Goal: Task Accomplishment & Management: Use online tool/utility

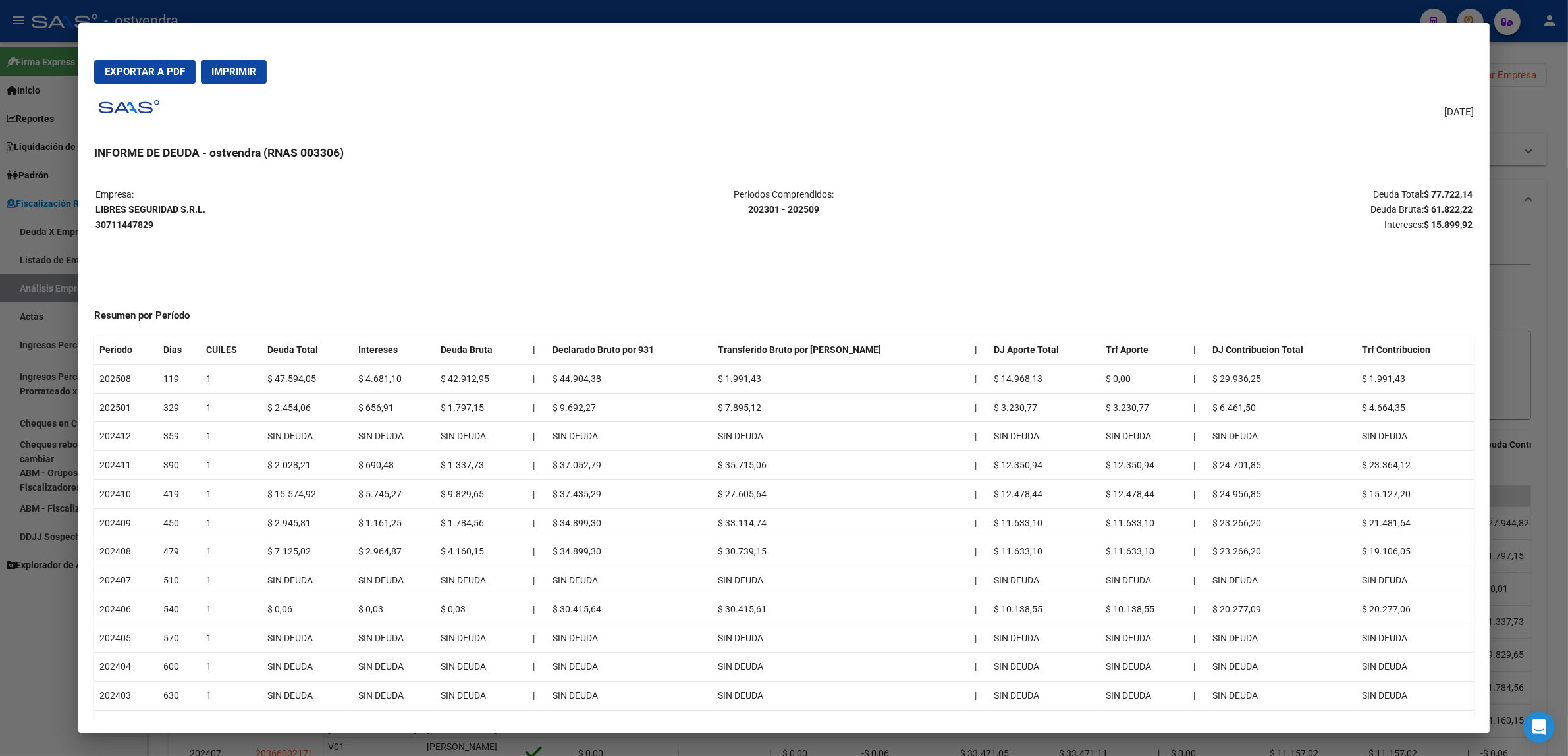
click at [1513, 198] on div at bounding box center [784, 378] width 1568 height 756
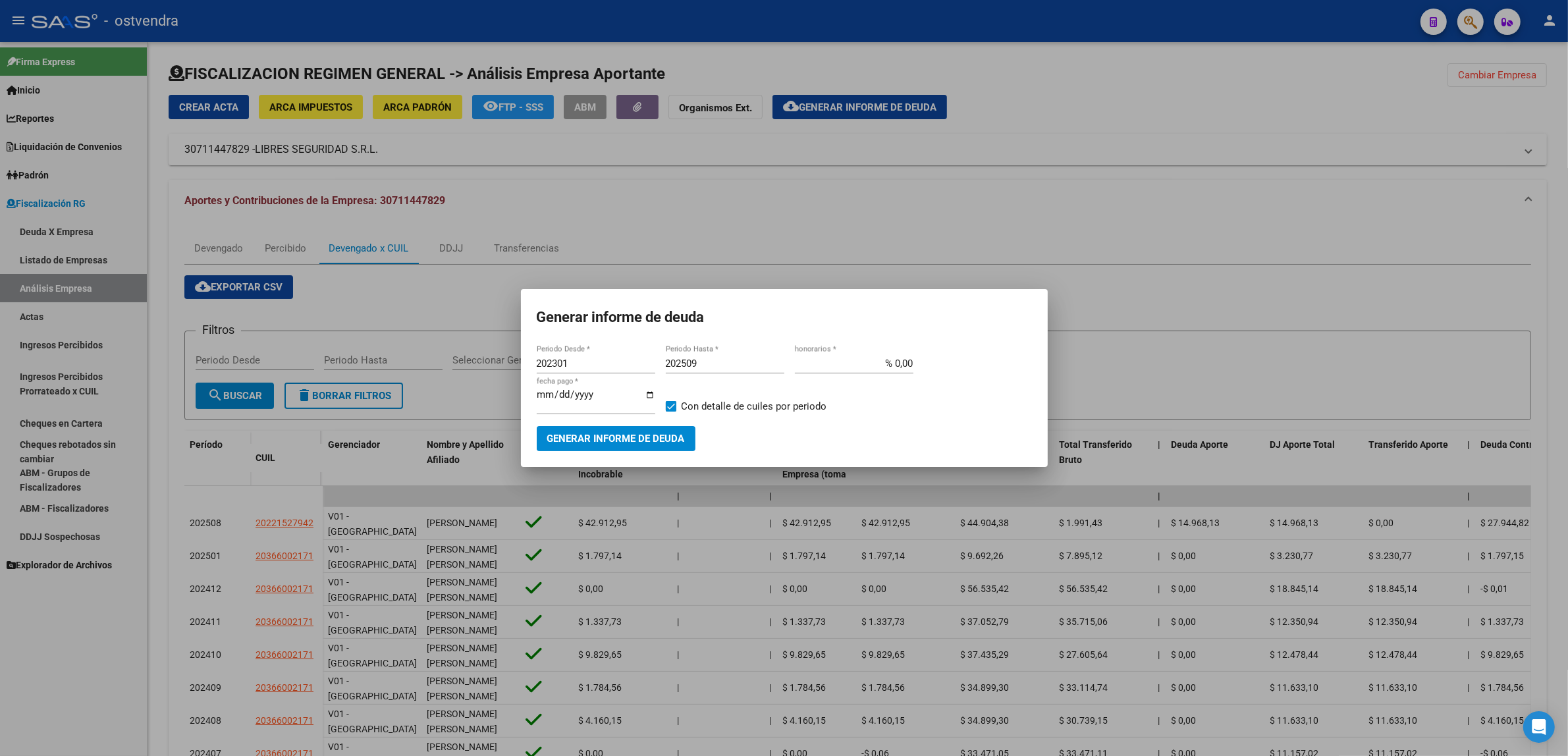
click at [1513, 215] on div at bounding box center [784, 378] width 1568 height 756
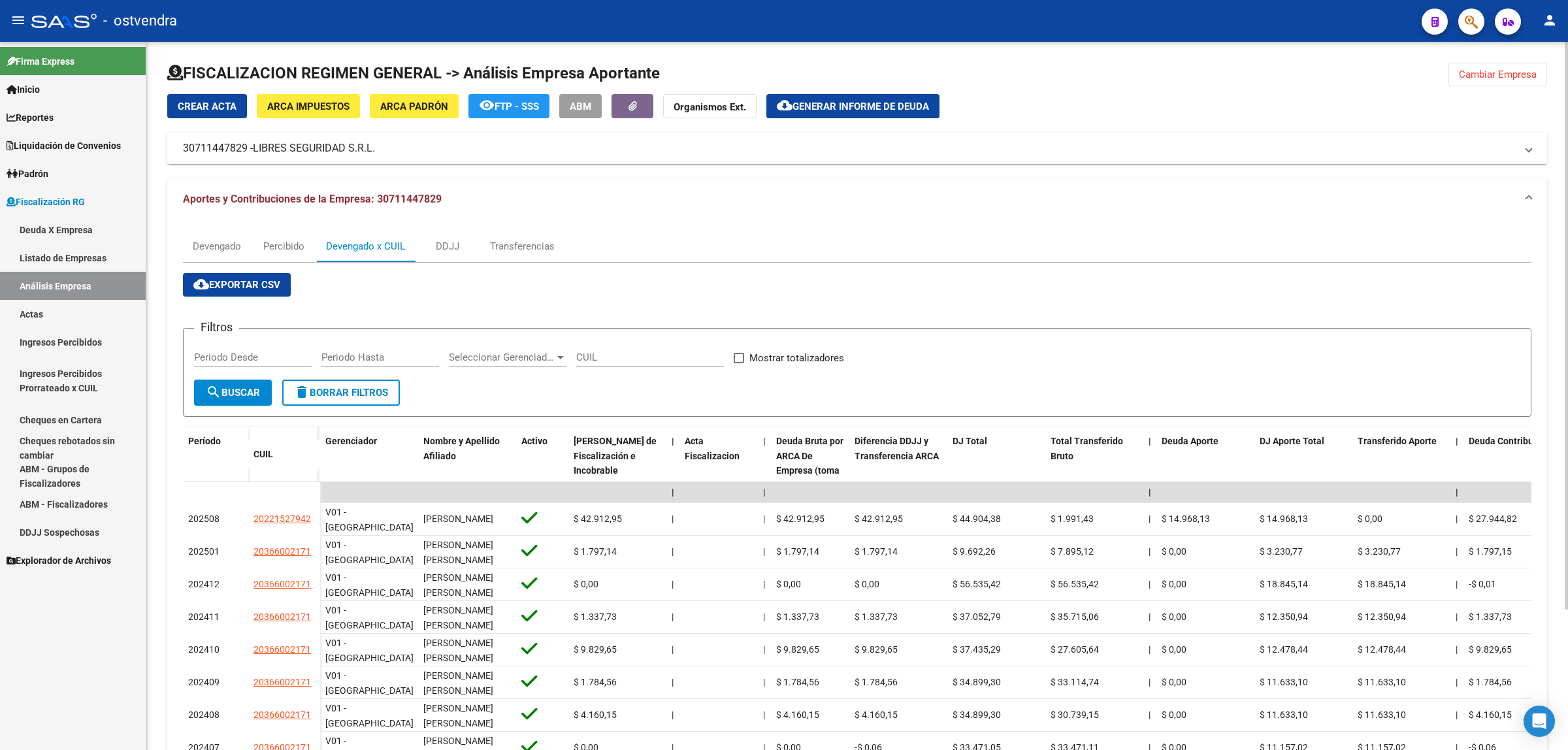
click at [1497, 83] on button "Cambiar Empresa" at bounding box center [1497, 74] width 98 height 23
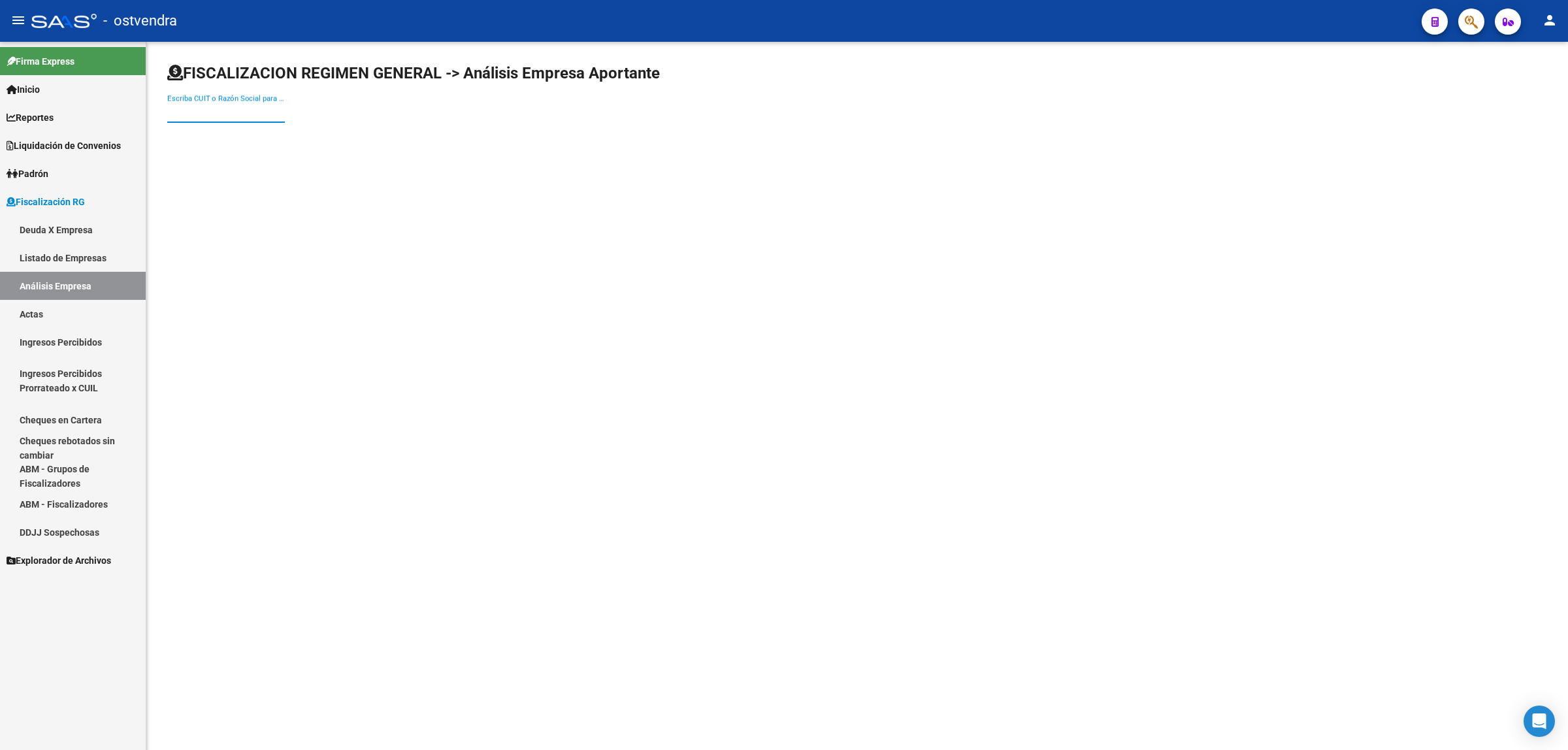
click at [263, 118] on input "Escriba CUIT o Razón Social para buscar" at bounding box center [226, 112] width 118 height 12
paste input "27237675423"
type input "27237675423"
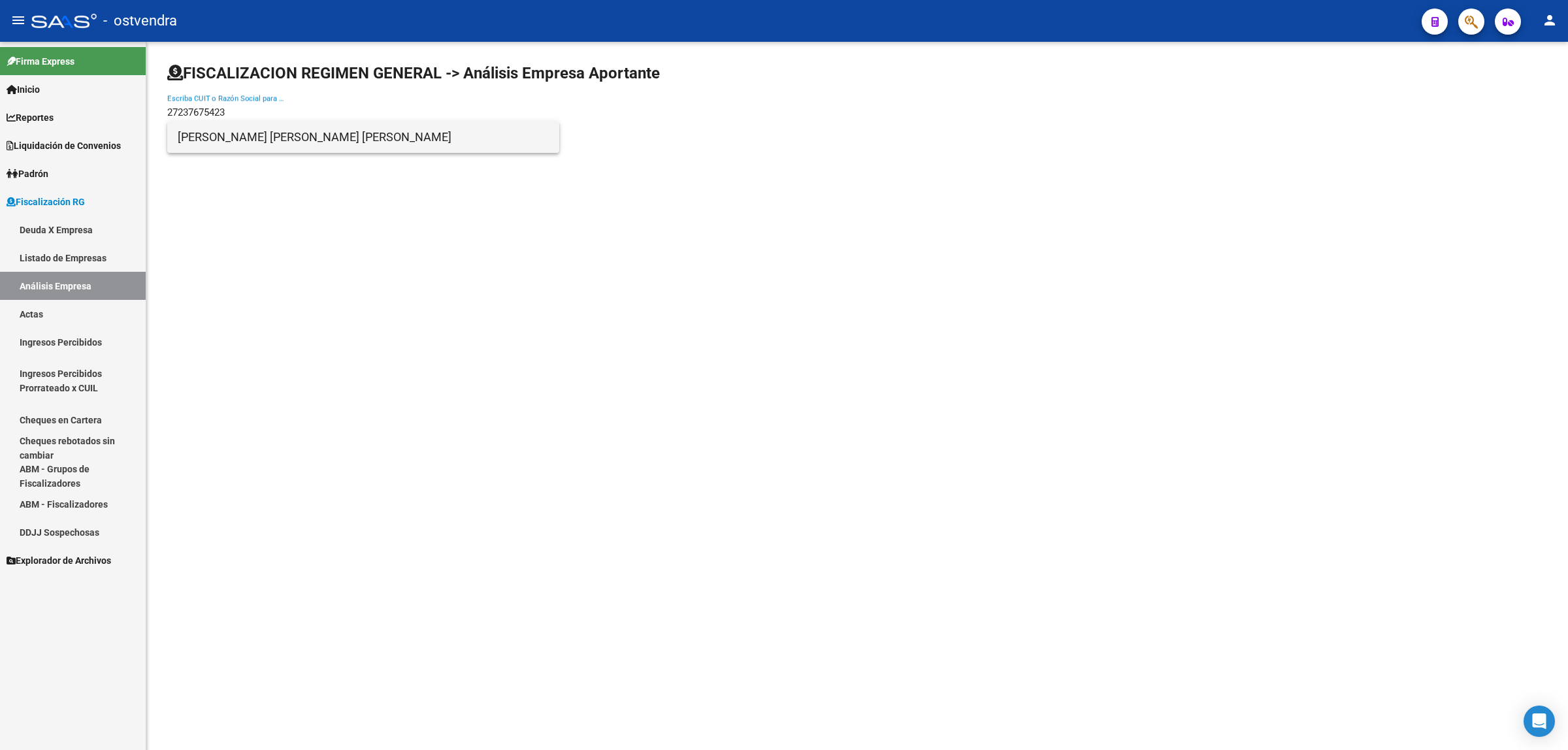
click at [270, 144] on span "[PERSON_NAME] [PERSON_NAME] [PERSON_NAME]" at bounding box center [363, 137] width 371 height 31
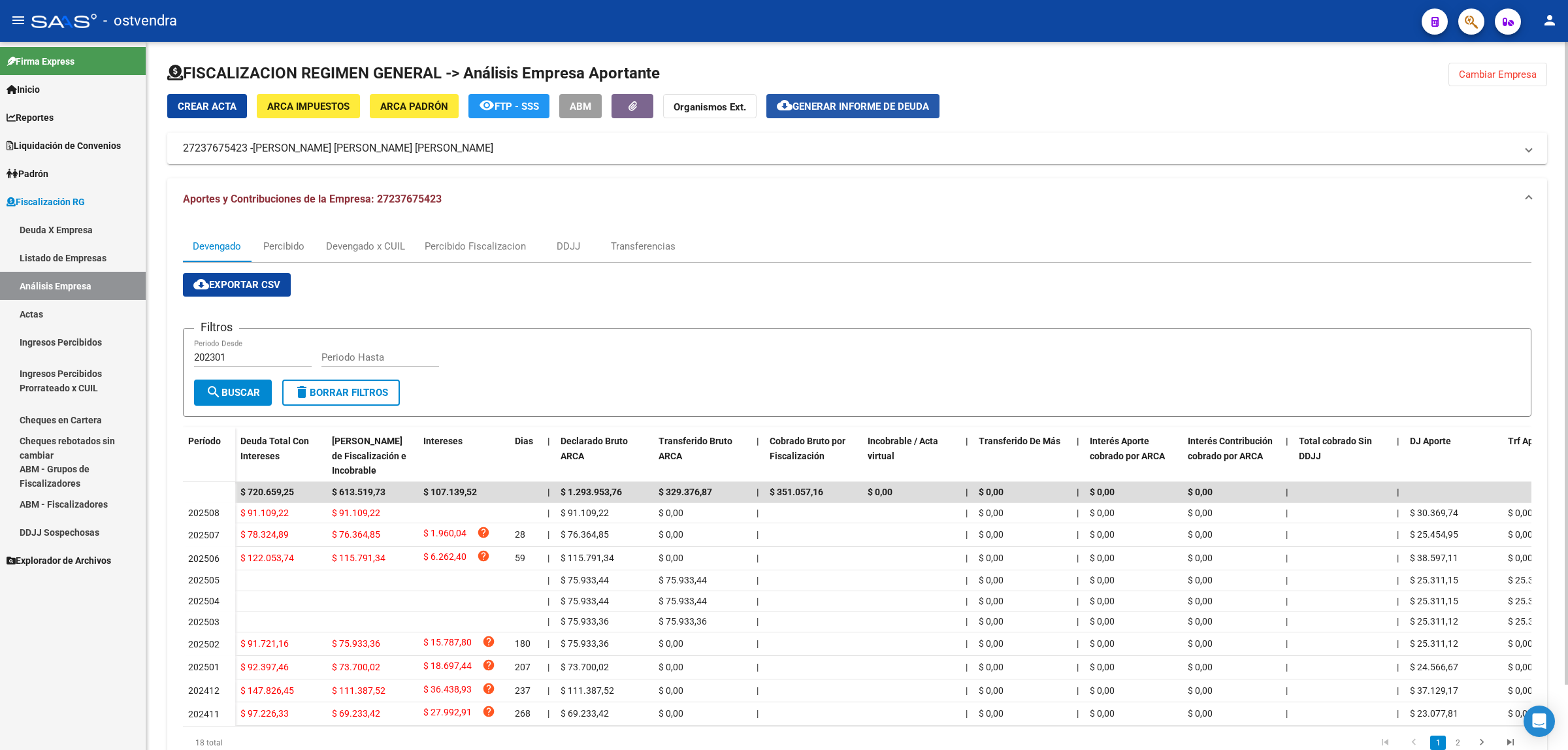
click at [854, 101] on span "Generar informe de deuda" at bounding box center [860, 106] width 137 height 12
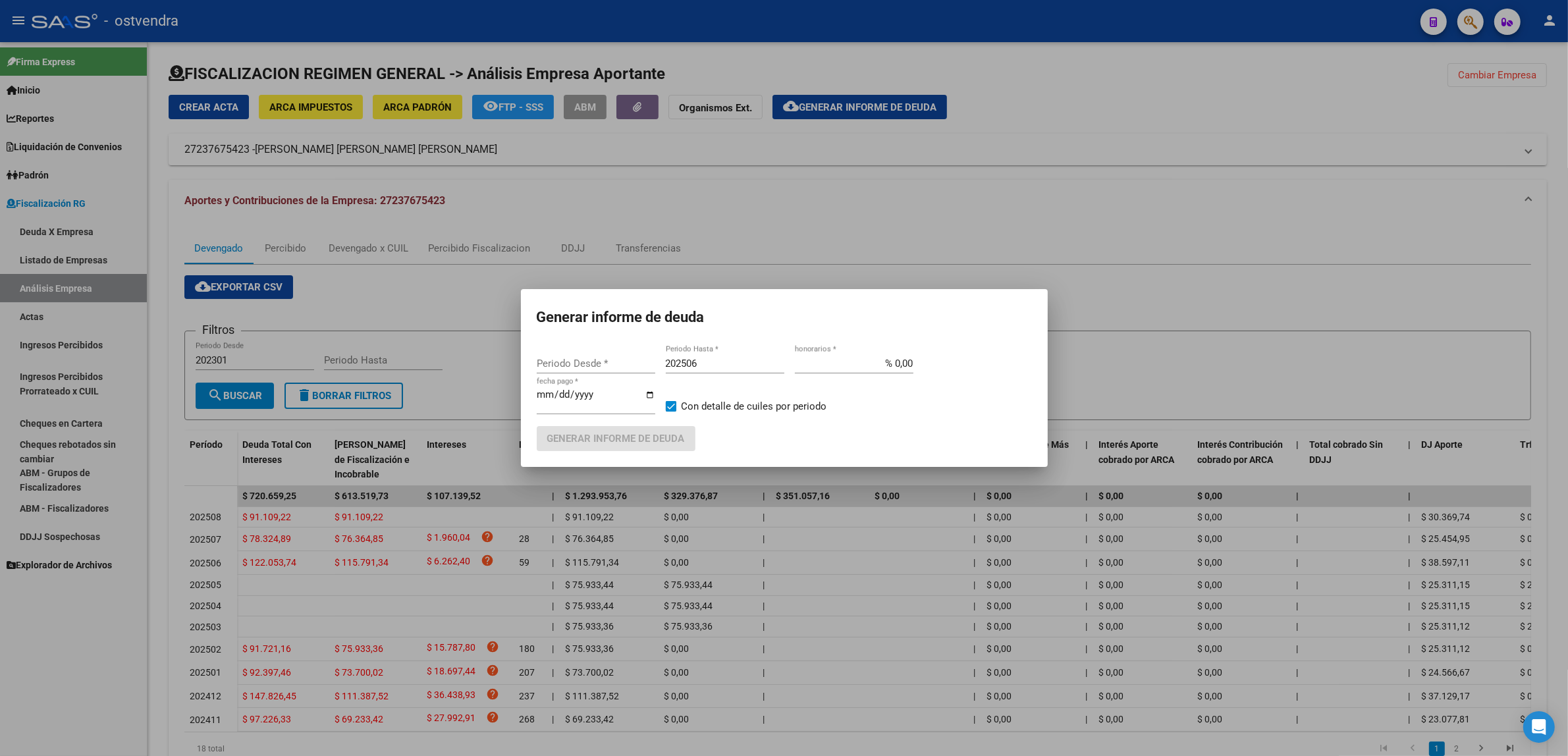
type input "202411"
click at [761, 363] on input "202506" at bounding box center [725, 363] width 119 height 12
type input "202509"
drag, startPoint x: 560, startPoint y: 391, endPoint x: 567, endPoint y: 395, distance: 8.1
click at [561, 392] on input "[DATE]" at bounding box center [596, 399] width 119 height 21
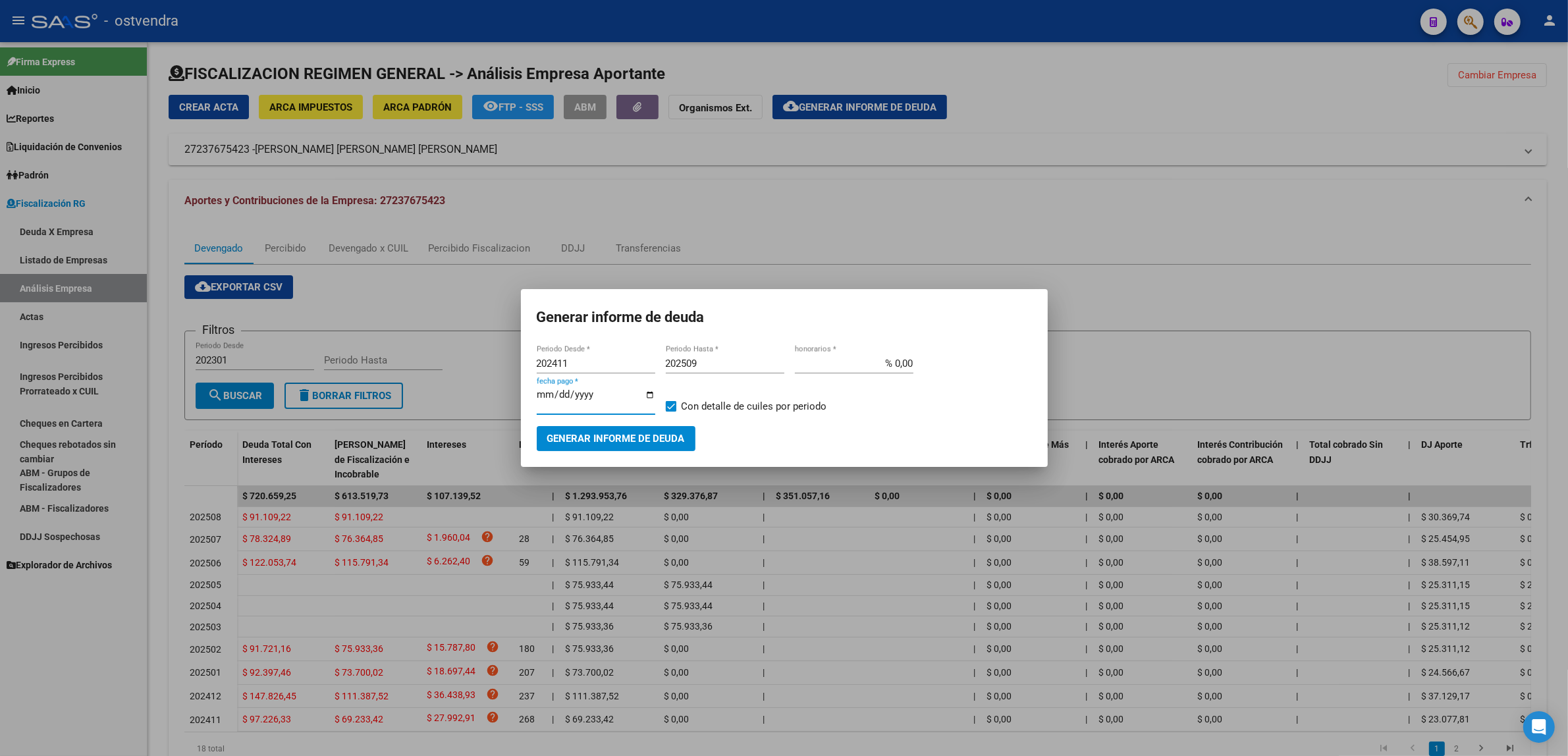
type input "[DATE]"
click at [669, 442] on span "Generar informe de deuda" at bounding box center [616, 439] width 138 height 12
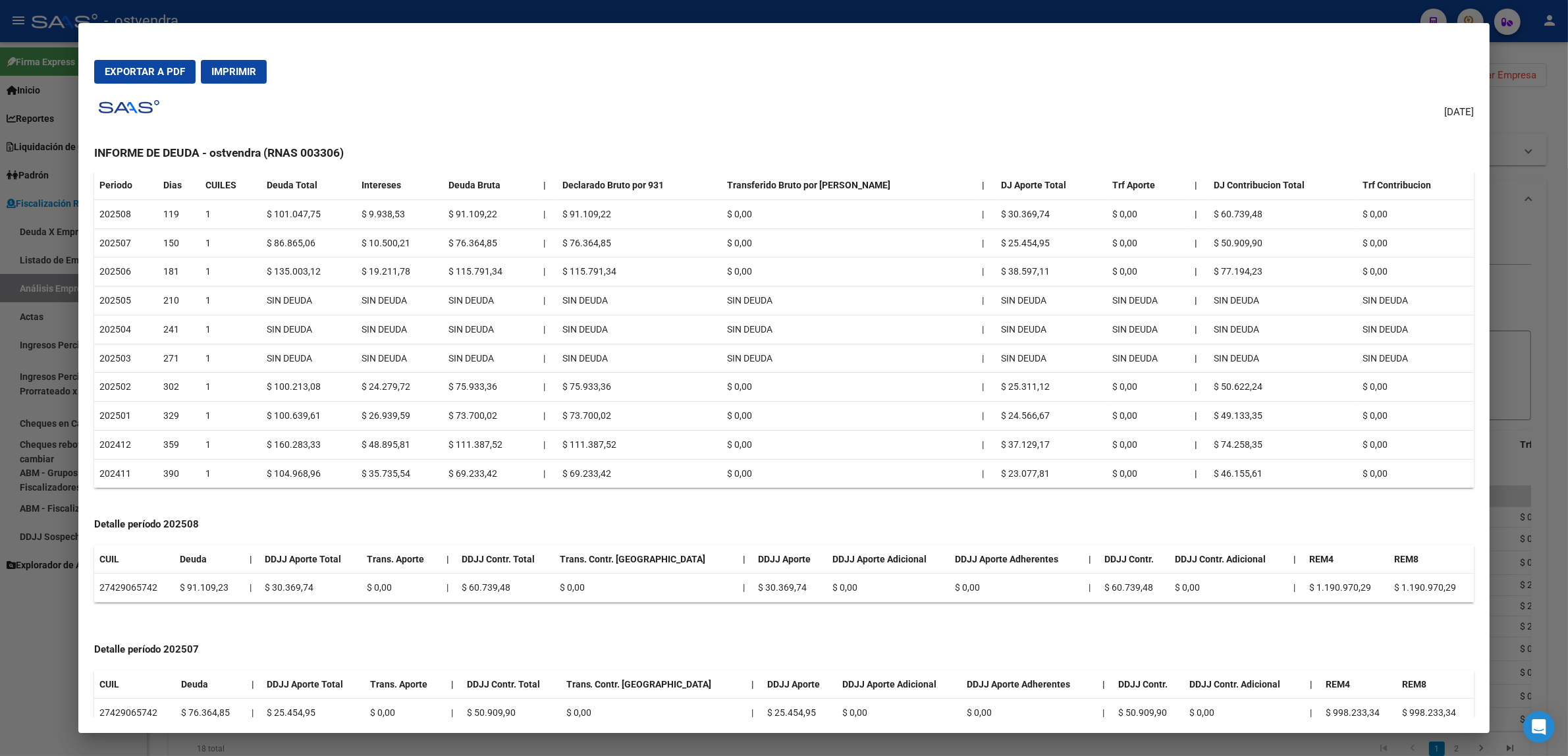
scroll to position [82, 0]
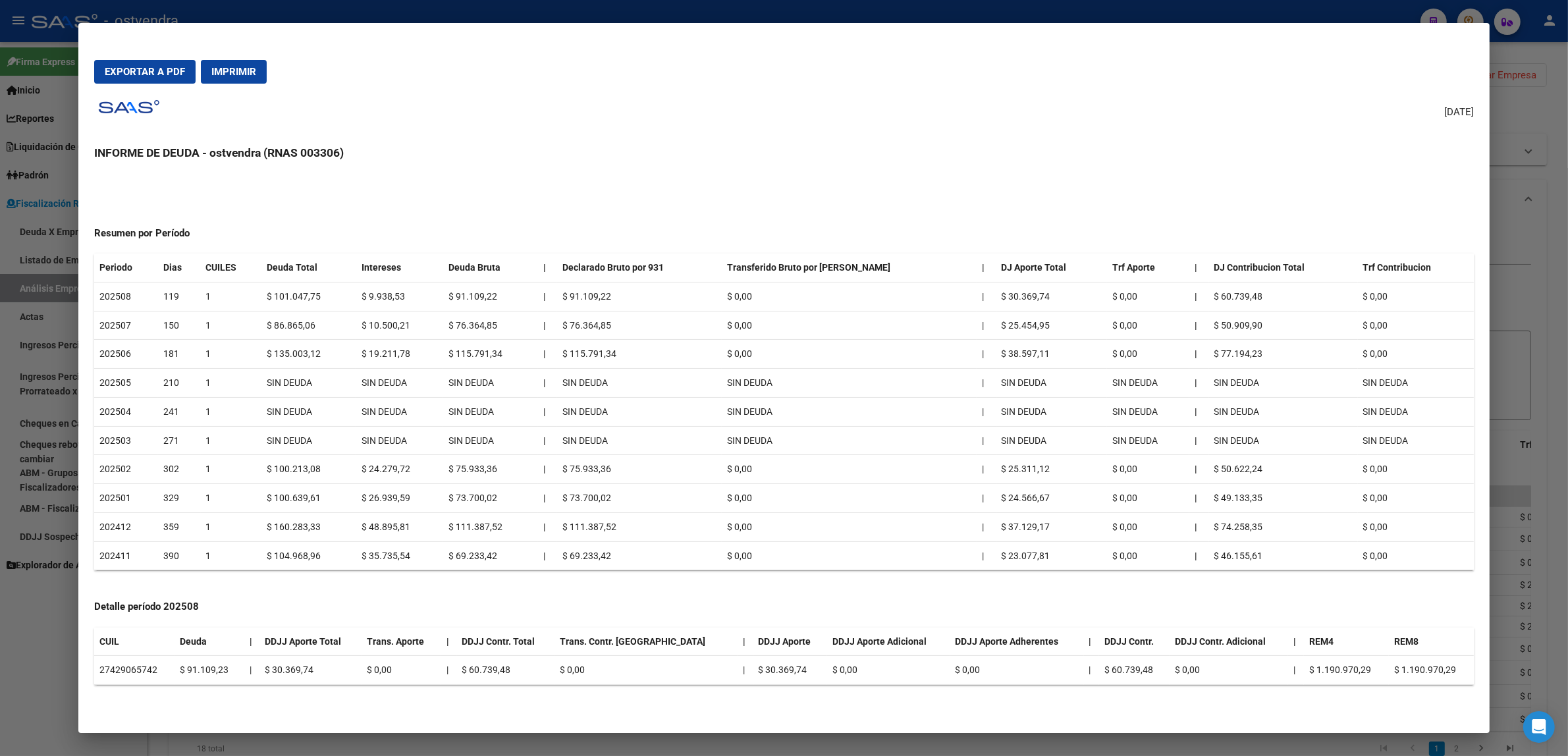
click at [1528, 381] on div at bounding box center [784, 378] width 1568 height 756
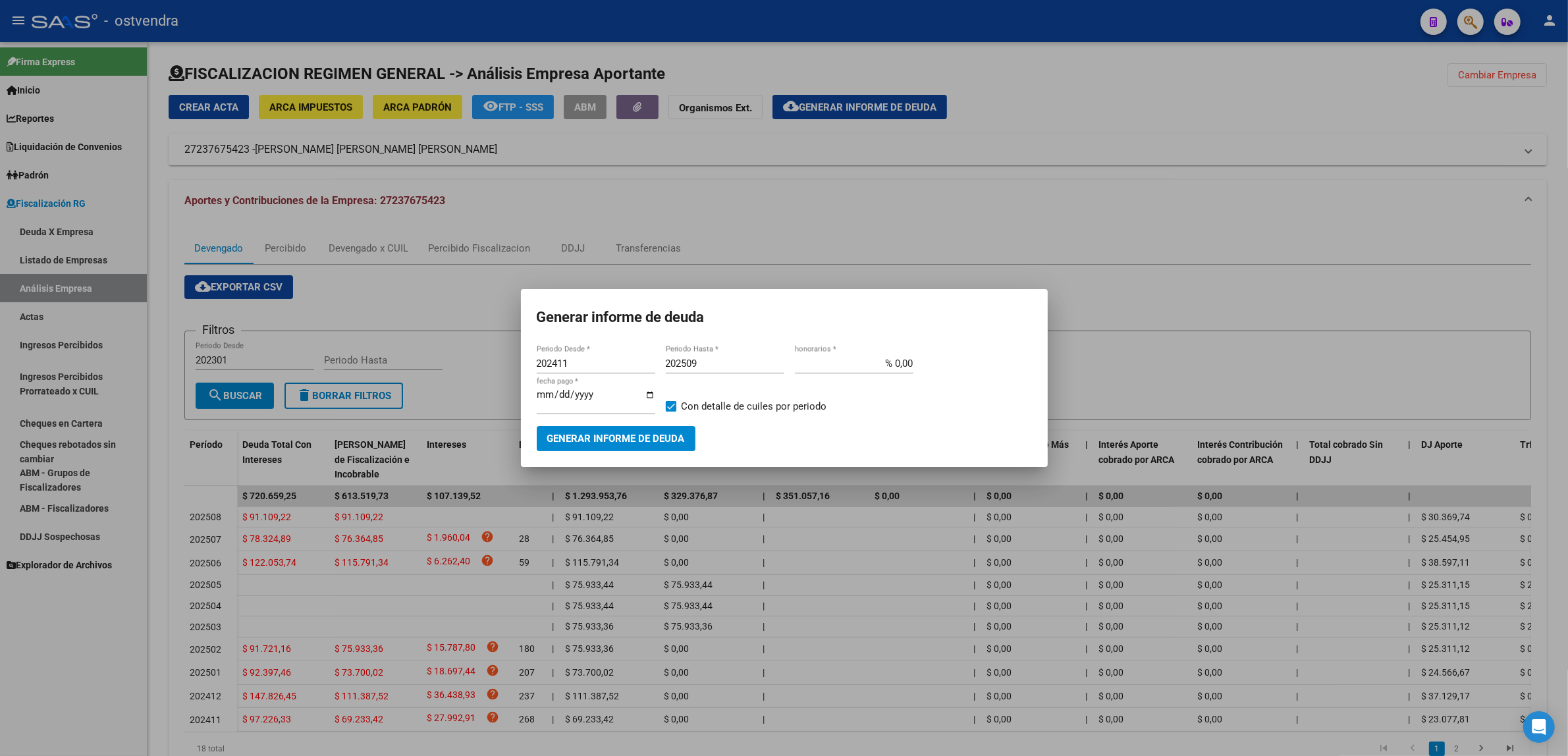
click at [1528, 381] on div at bounding box center [784, 378] width 1568 height 756
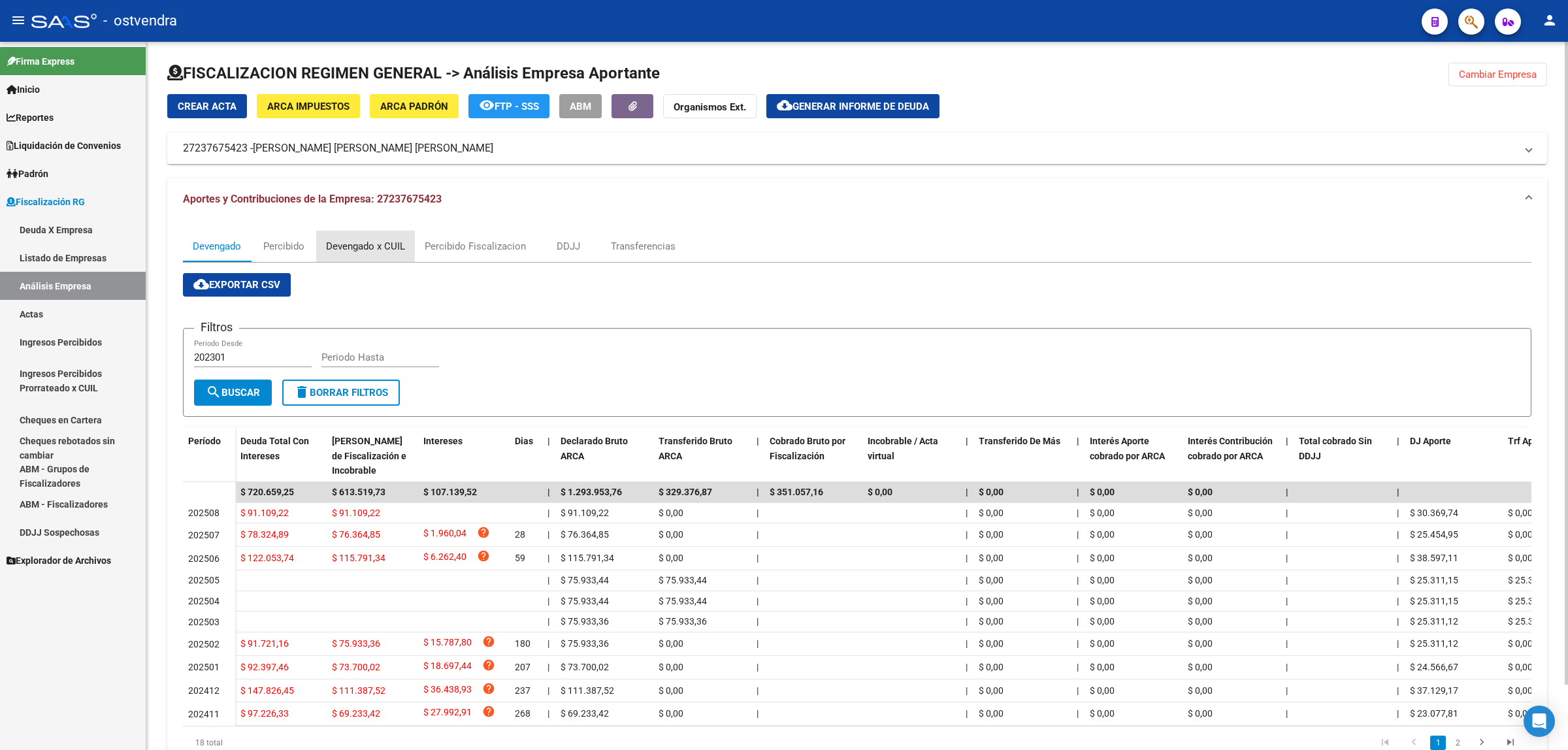
click at [385, 254] on div "Devengado x CUIL" at bounding box center [365, 246] width 98 height 31
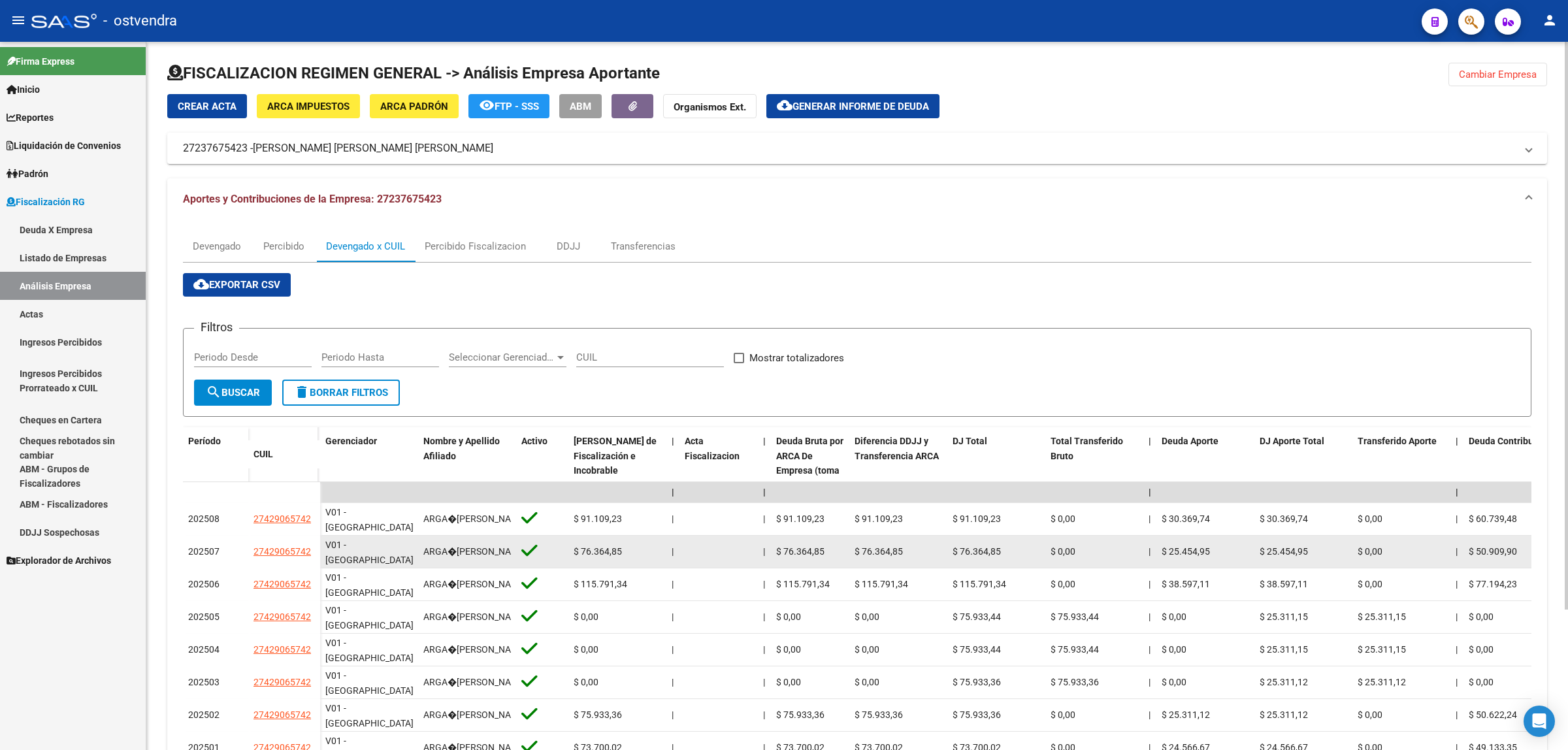
drag, startPoint x: 246, startPoint y: 559, endPoint x: 311, endPoint y: 554, distance: 65.2
click at [311, 554] on div "202507 27429065742" at bounding box center [251, 551] width 137 height 33
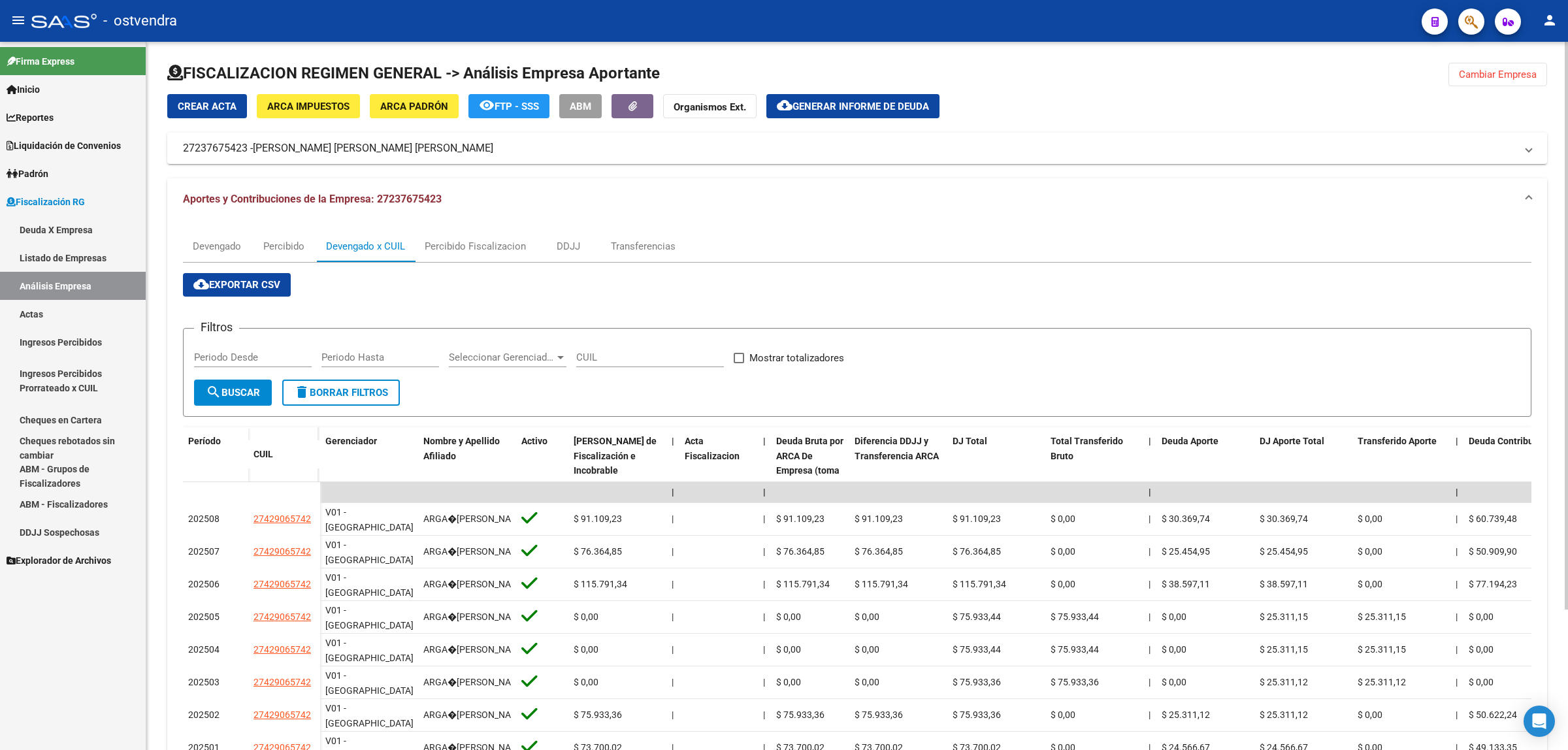
copy div "27429065742"
click at [222, 250] on div "Devengado" at bounding box center [217, 247] width 48 height 14
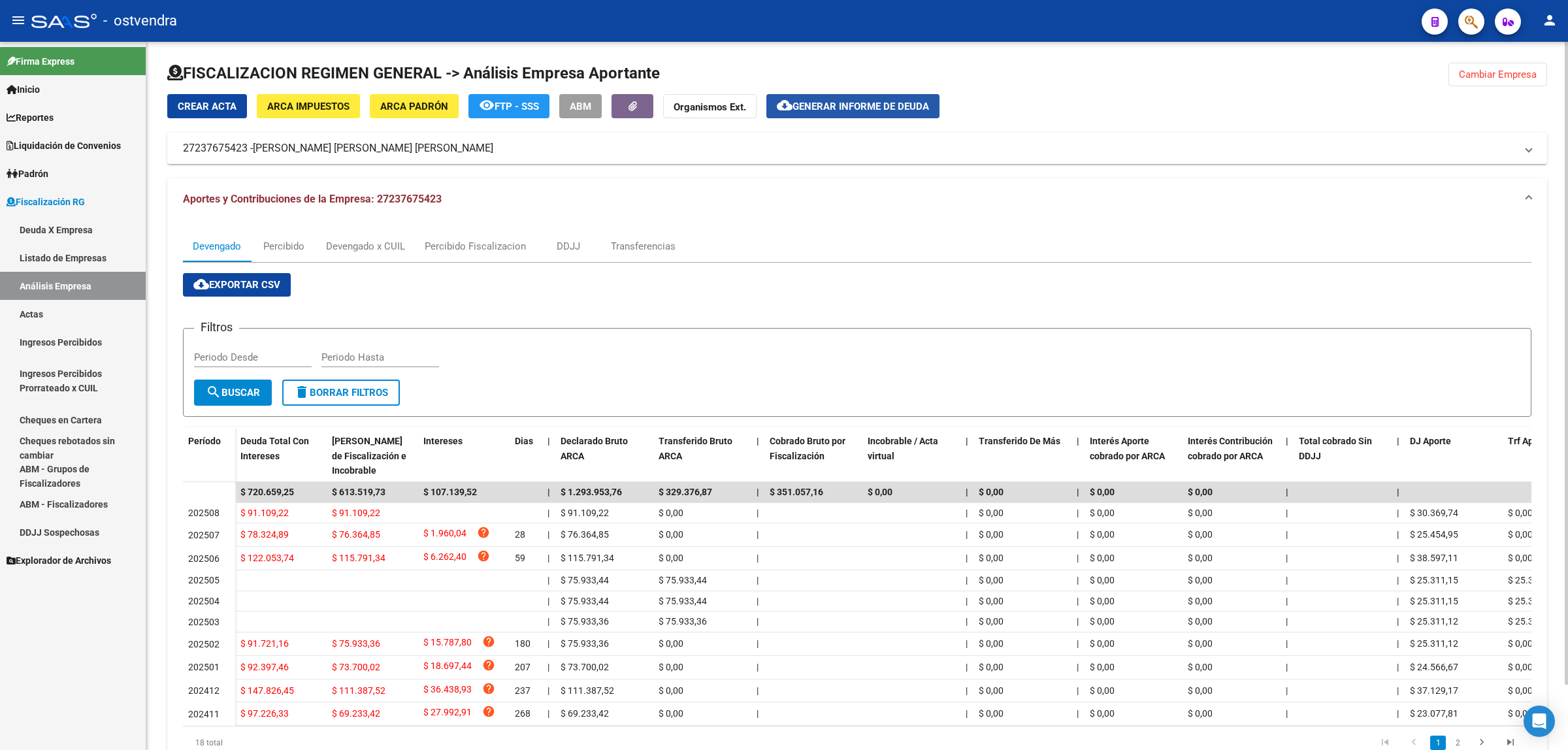
click at [821, 106] on span "Generar informe de deuda" at bounding box center [860, 106] width 137 height 12
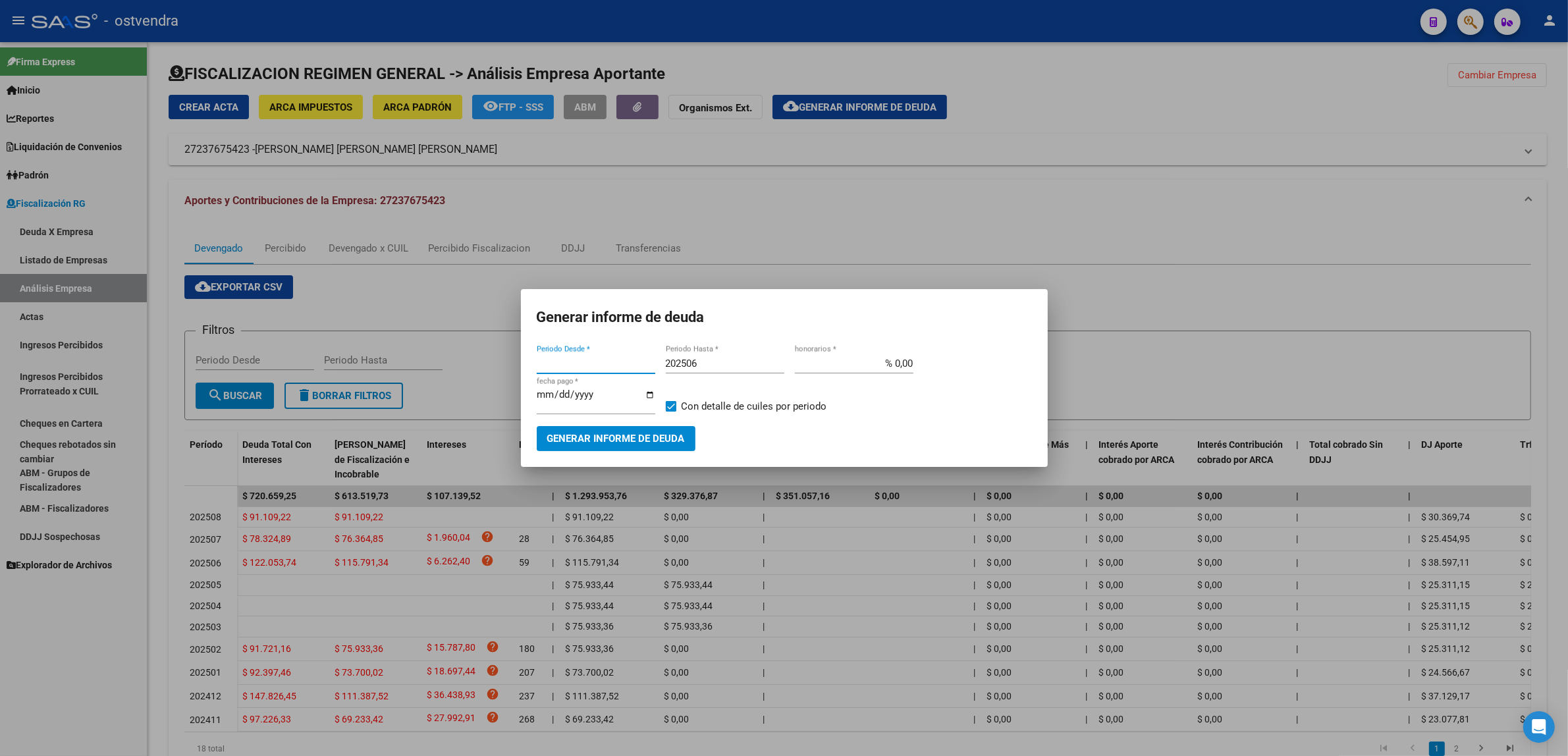
type input "202411"
click at [734, 367] on input "202506" at bounding box center [725, 363] width 119 height 12
type input "202509"
click at [562, 393] on input "[DATE]" at bounding box center [596, 399] width 119 height 21
type input "[DATE]"
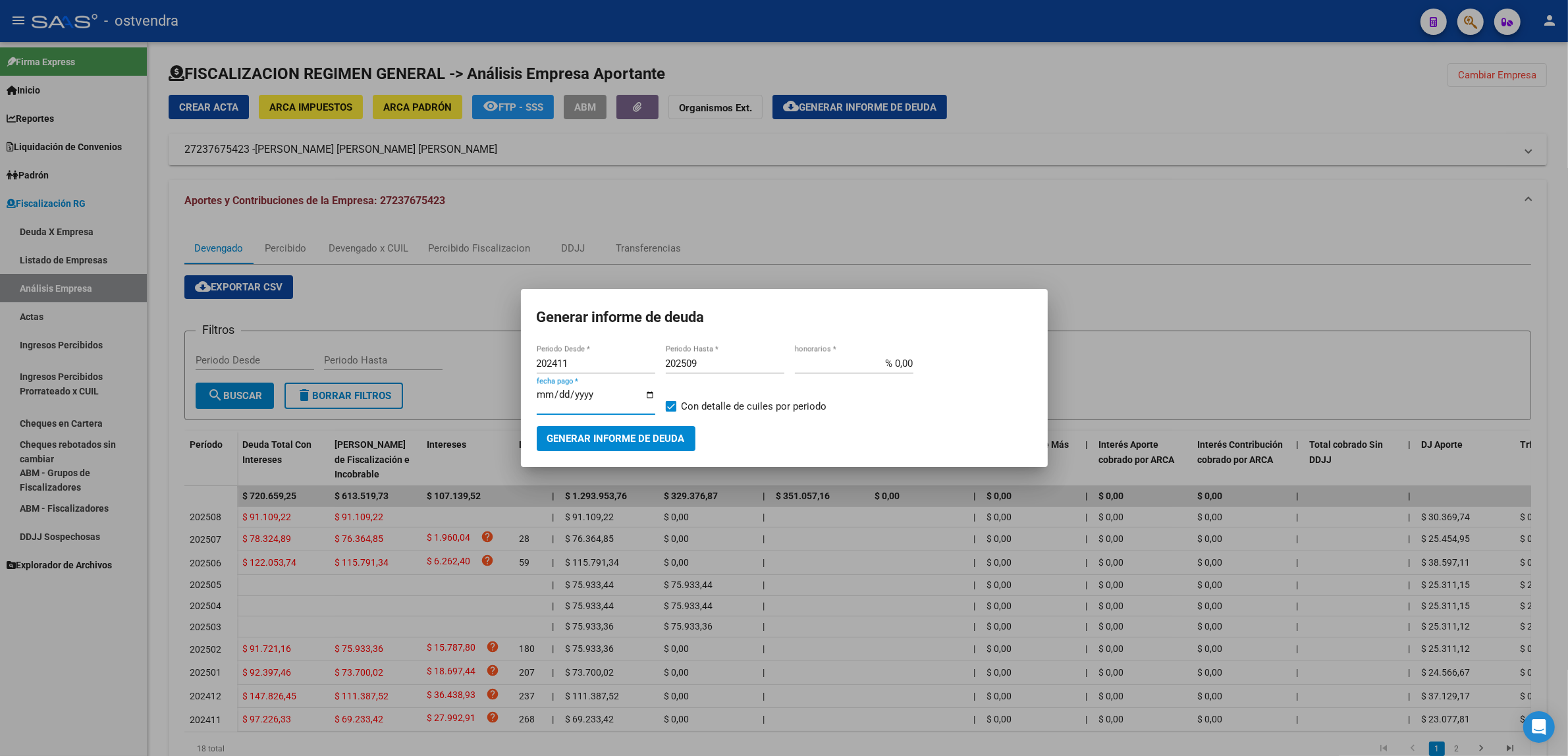
click at [655, 440] on span "Generar informe de deuda" at bounding box center [616, 439] width 138 height 12
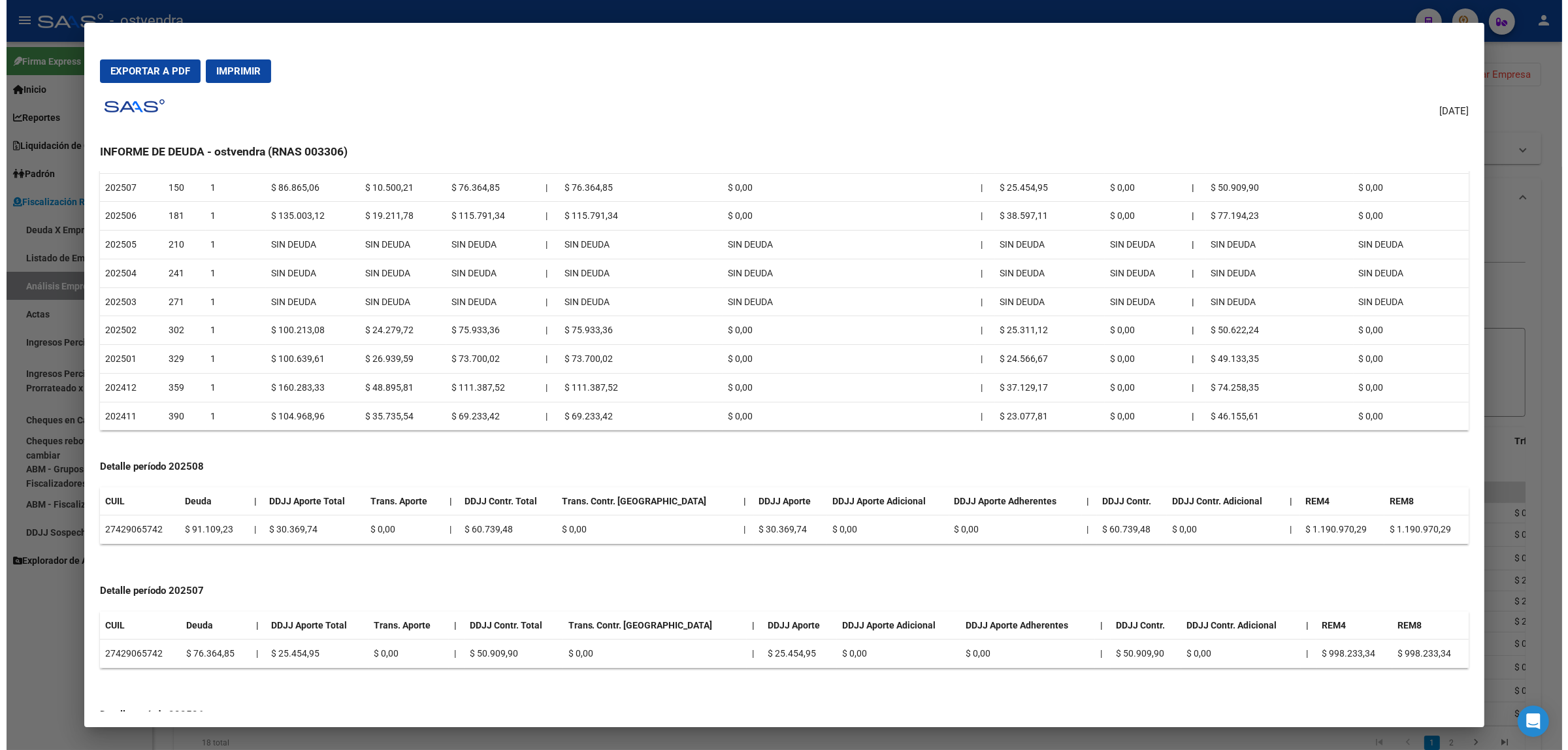
scroll to position [0, 0]
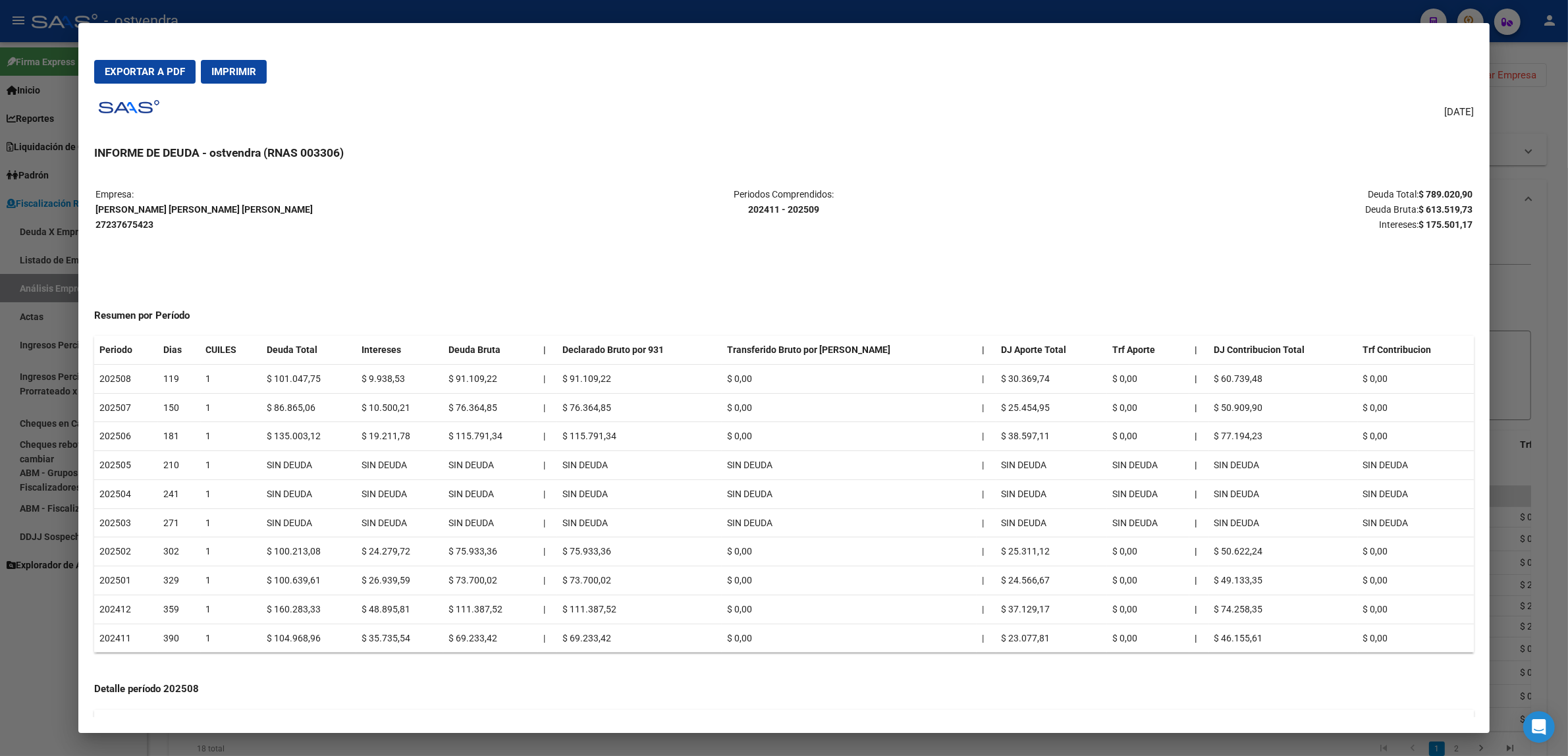
click at [1457, 211] on strong "$ 613.519,73" at bounding box center [1445, 209] width 54 height 10
copy strong "613.519,73"
click at [1441, 211] on strong "$ 613.519,73" at bounding box center [1445, 209] width 54 height 10
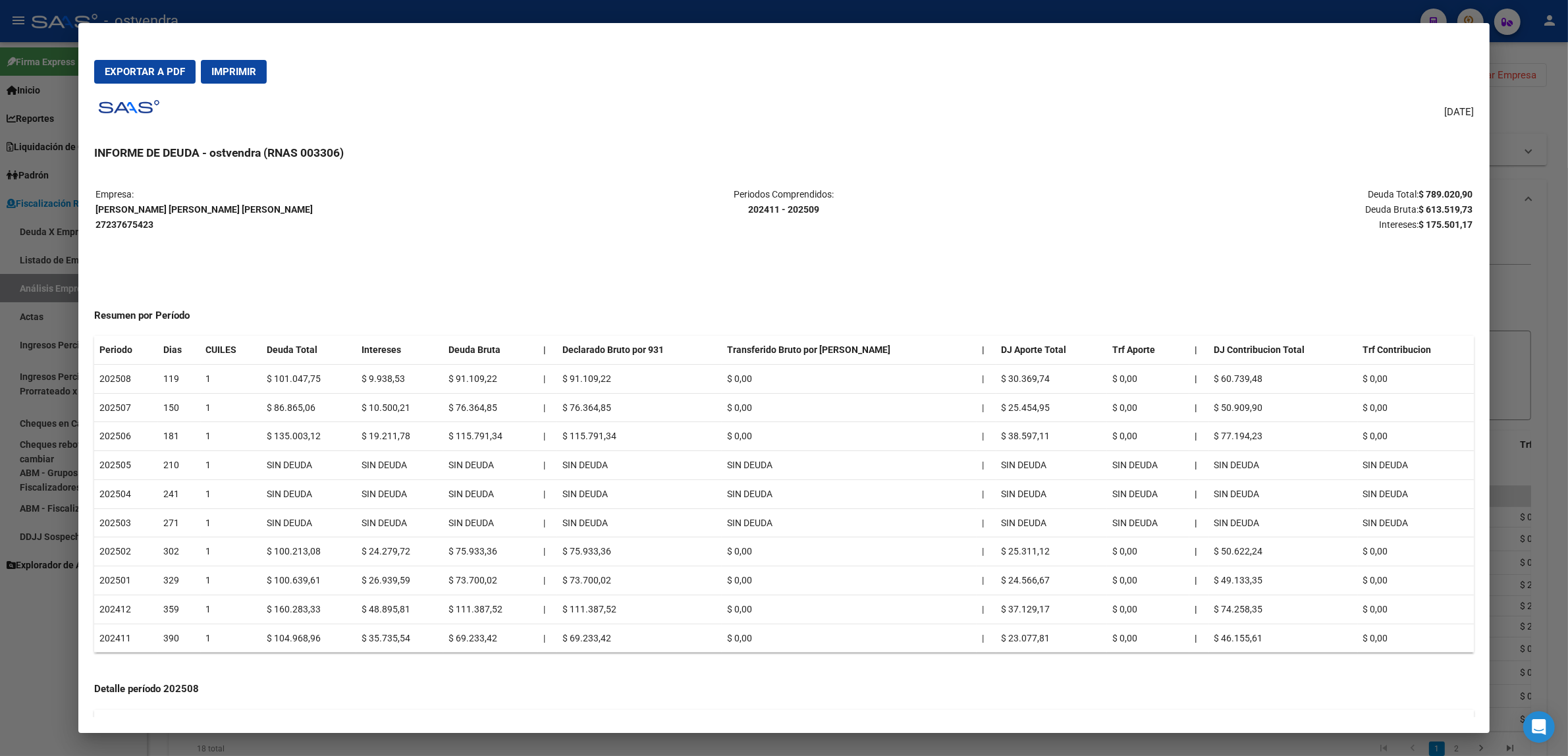
click at [1433, 228] on strong "$ 175.501,17" at bounding box center [1445, 224] width 54 height 10
click at [1419, 190] on strong "$ 789.020,90" at bounding box center [1445, 194] width 54 height 10
click at [1440, 183] on mat-dialog-content "Empresa: [PERSON_NAME][GEOGRAPHIC_DATA][PERSON_NAME][PERSON_NAME] 27237675423 P…" at bounding box center [784, 445] width 1411 height 545
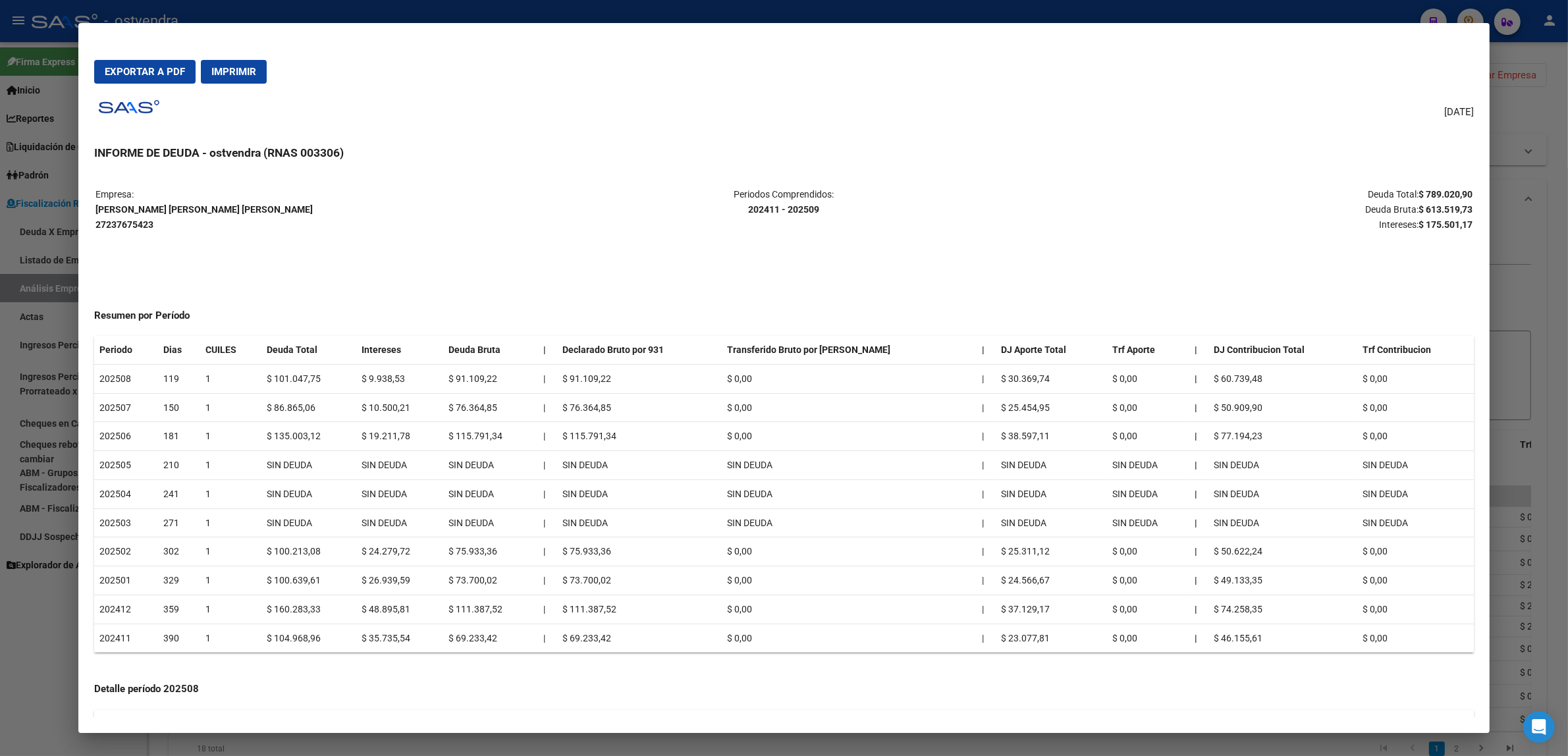
click at [1439, 195] on strong "$ 789.020,90" at bounding box center [1445, 194] width 54 height 10
click at [1499, 381] on div at bounding box center [784, 378] width 1568 height 756
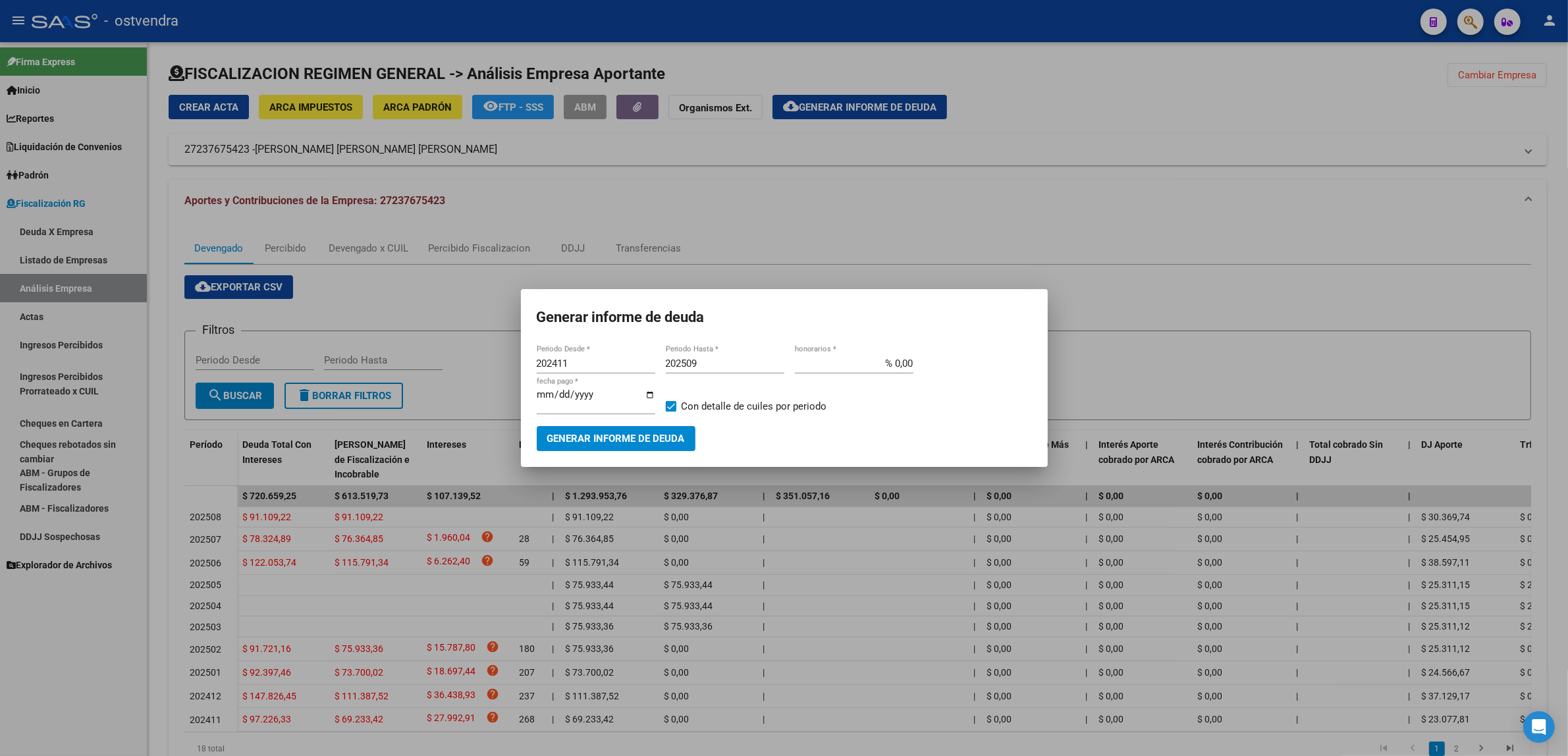
click at [1403, 392] on div at bounding box center [784, 378] width 1568 height 756
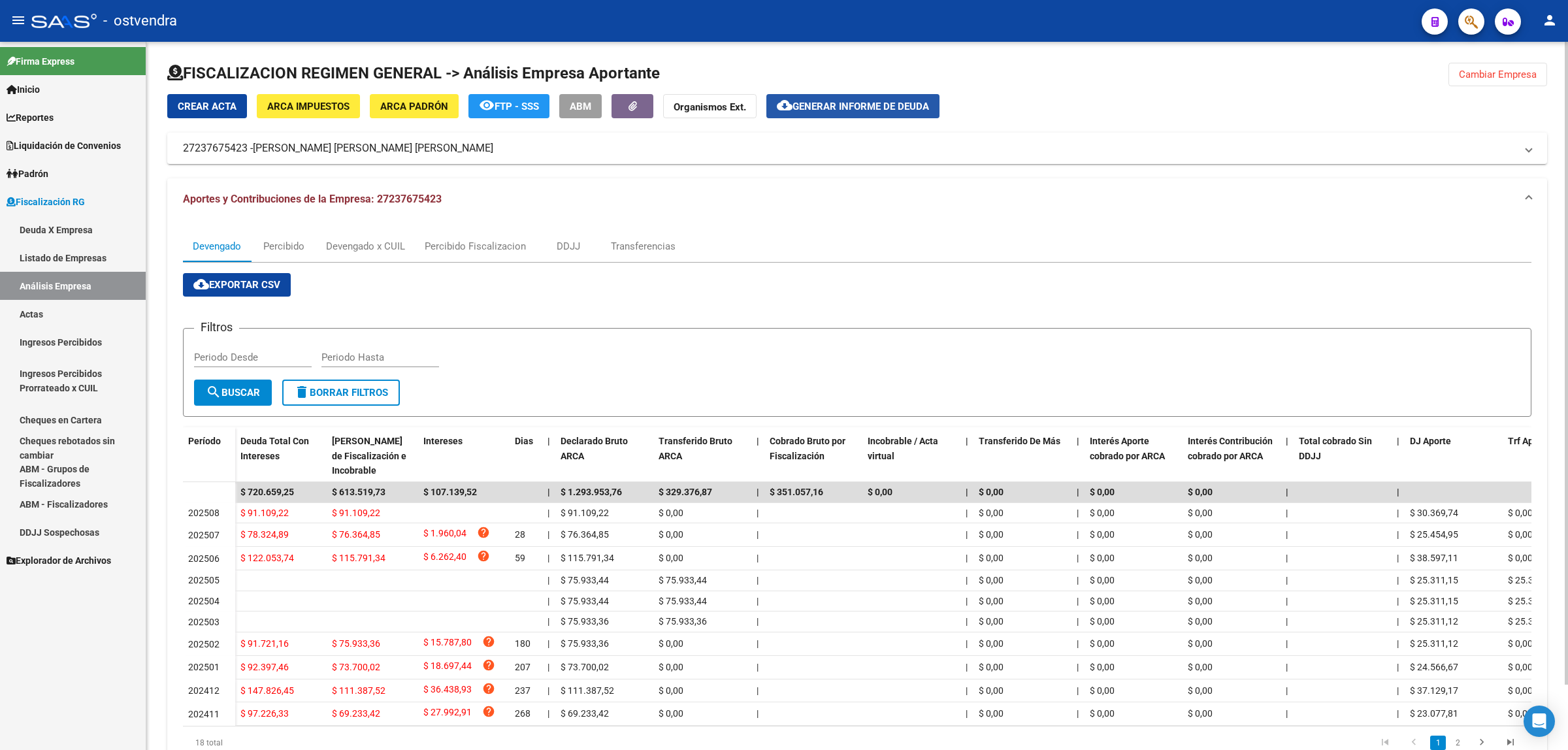
click at [860, 112] on button "cloud_download Generar informe de deuda" at bounding box center [852, 106] width 173 height 24
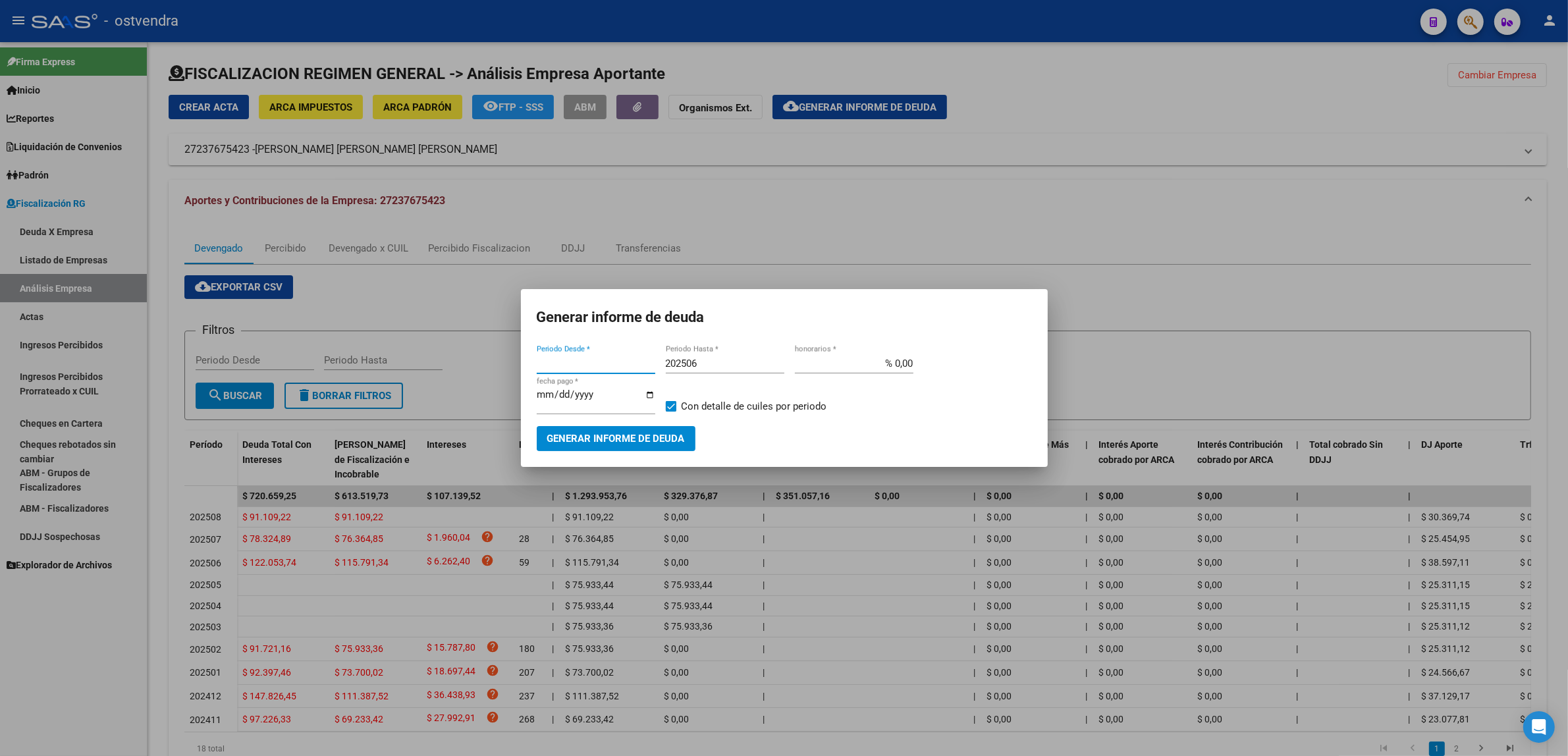
type input "202411"
click at [736, 366] on input "202506" at bounding box center [725, 363] width 119 height 12
type input "202509"
click at [565, 392] on input "[DATE]" at bounding box center [596, 399] width 119 height 21
type input "[DATE]"
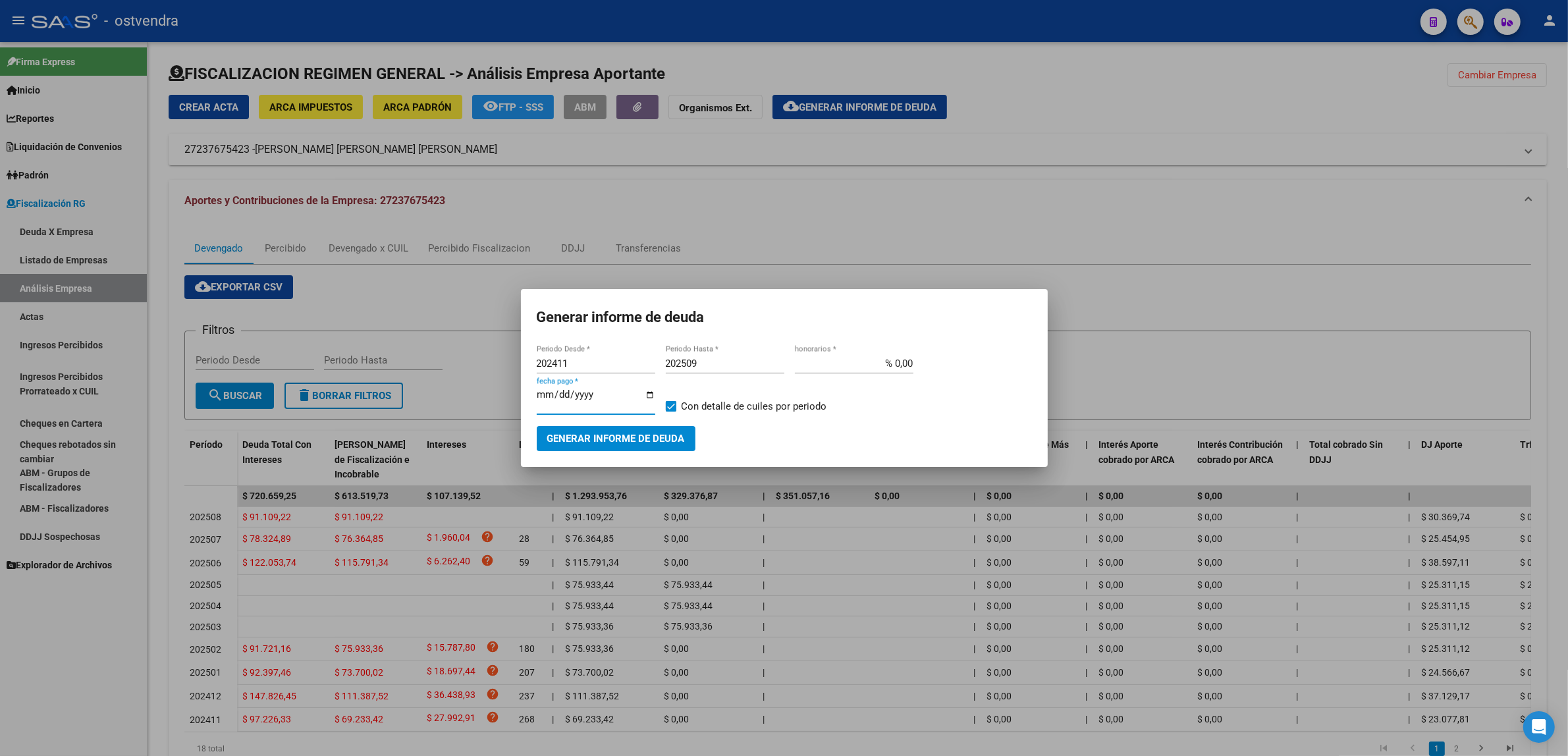
click at [577, 442] on span "Generar informe de deuda" at bounding box center [616, 439] width 138 height 12
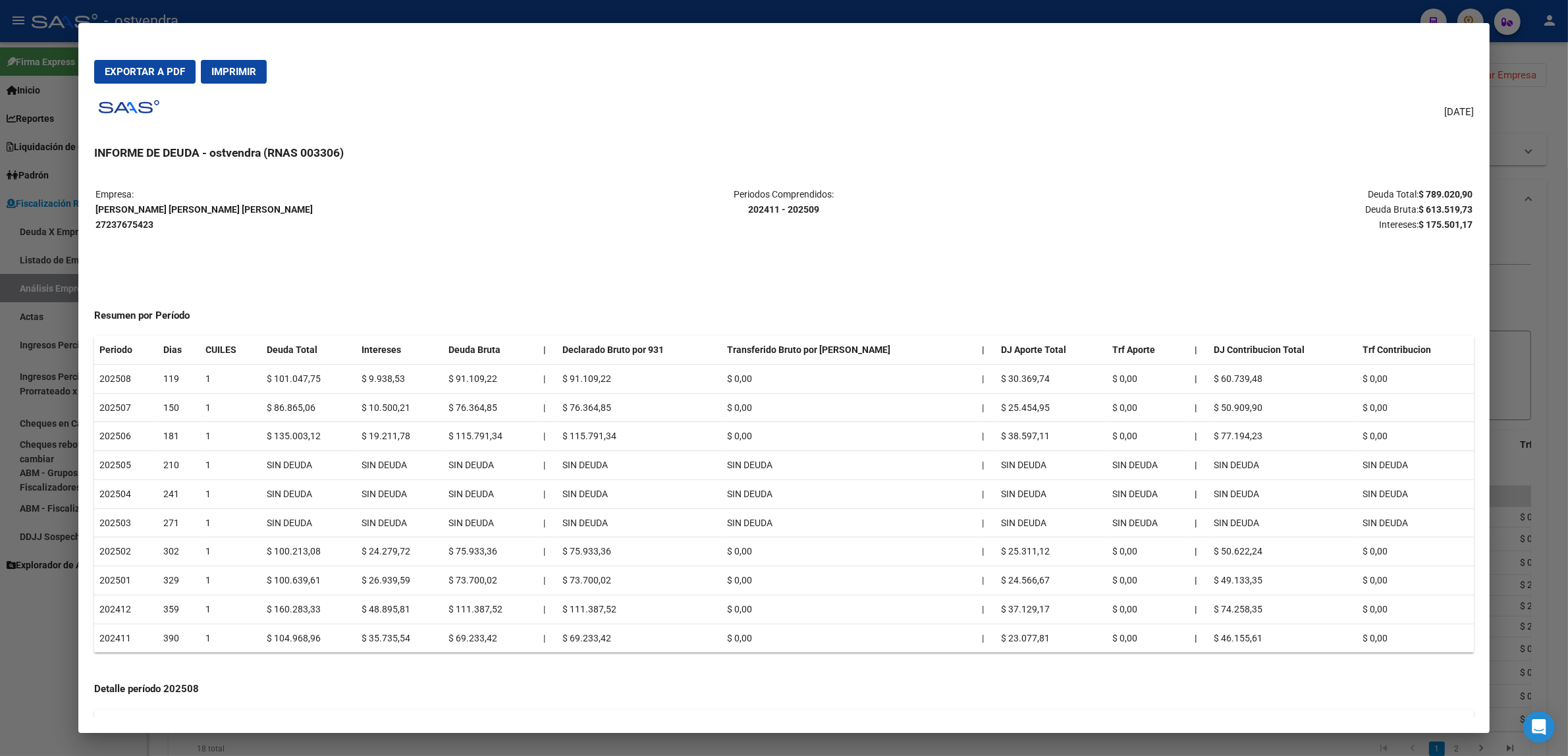
click at [384, 646] on td "$ 35.735,54" at bounding box center [400, 638] width 87 height 29
click at [0, 449] on div at bounding box center [784, 378] width 1568 height 756
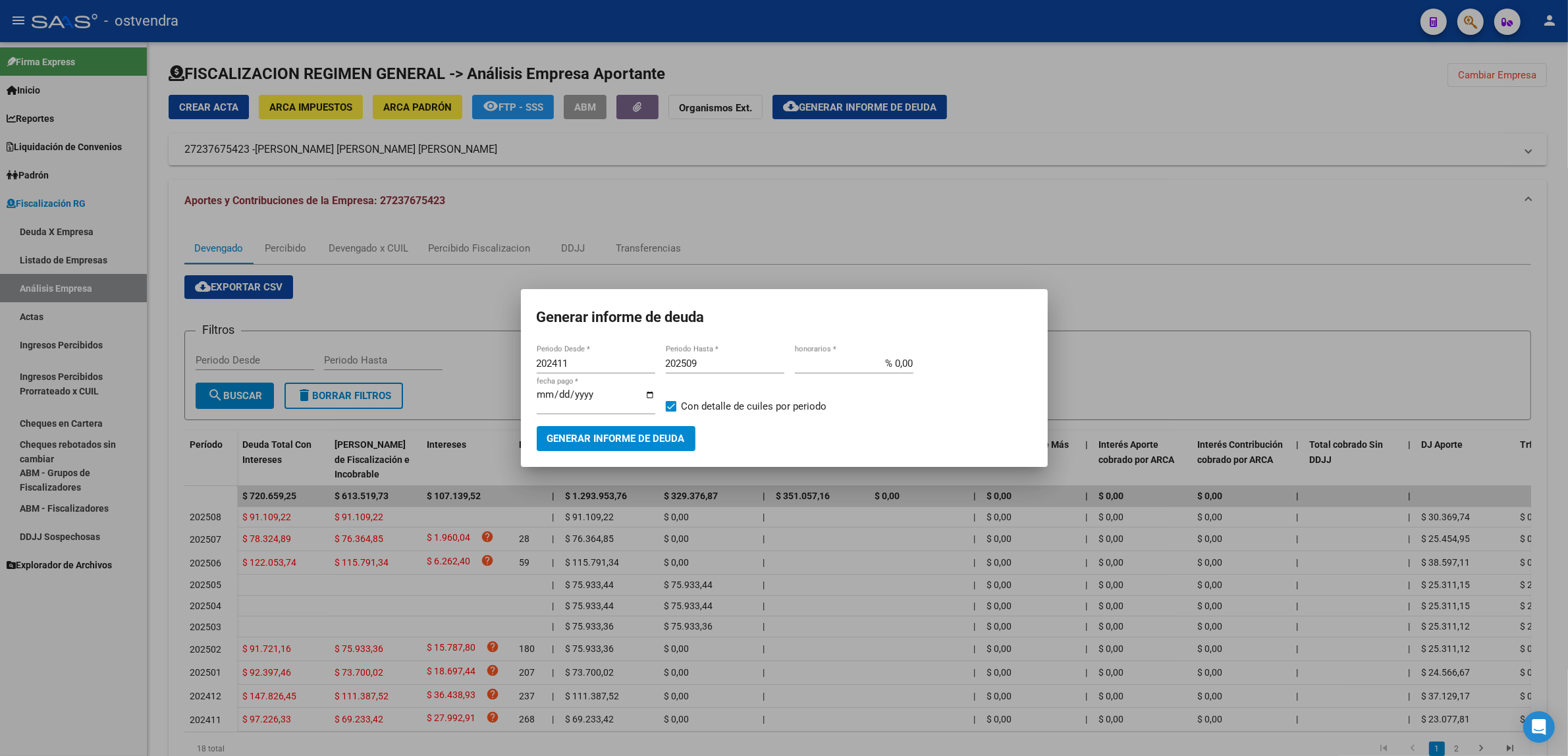
click at [97, 675] on div at bounding box center [784, 378] width 1568 height 756
